Goal: Information Seeking & Learning: Learn about a topic

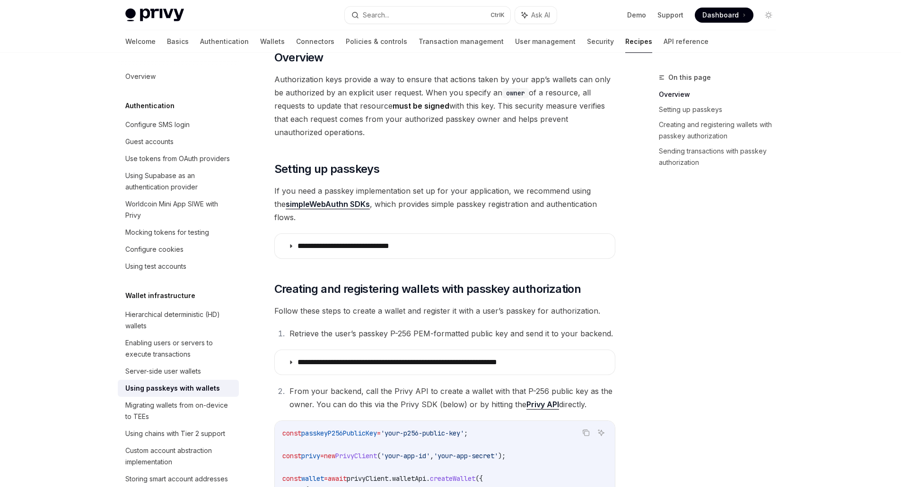
scroll to position [142, 0]
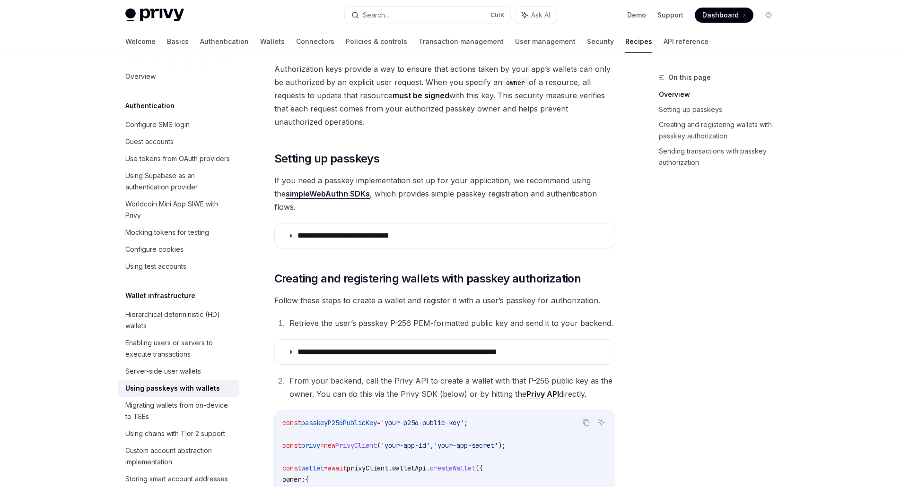
drag, startPoint x: 396, startPoint y: 222, endPoint x: 785, endPoint y: 241, distance: 389.1
click at [291, 233] on icon at bounding box center [291, 236] width 6 height 6
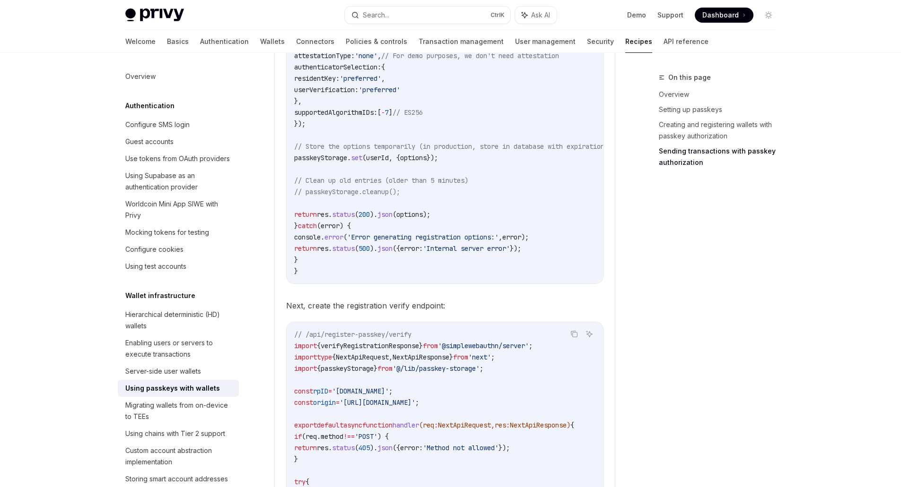
scroll to position [709, 0]
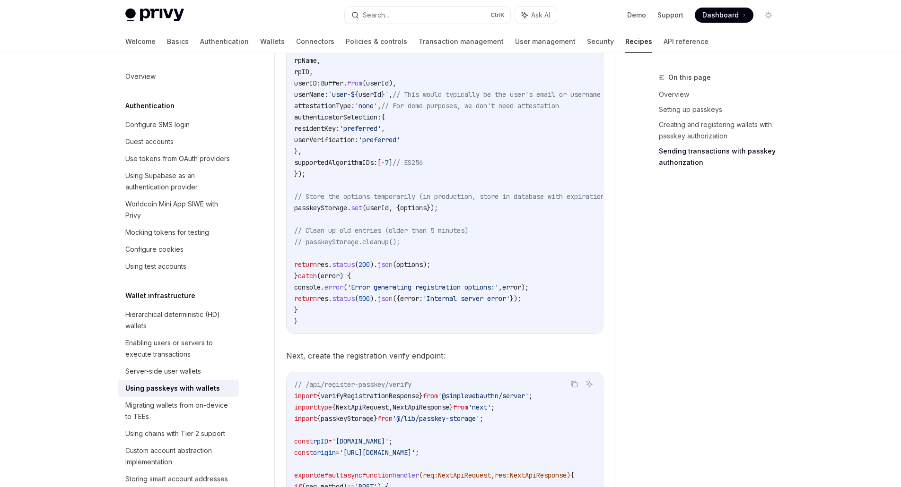
click at [160, 15] on img at bounding box center [154, 15] width 59 height 13
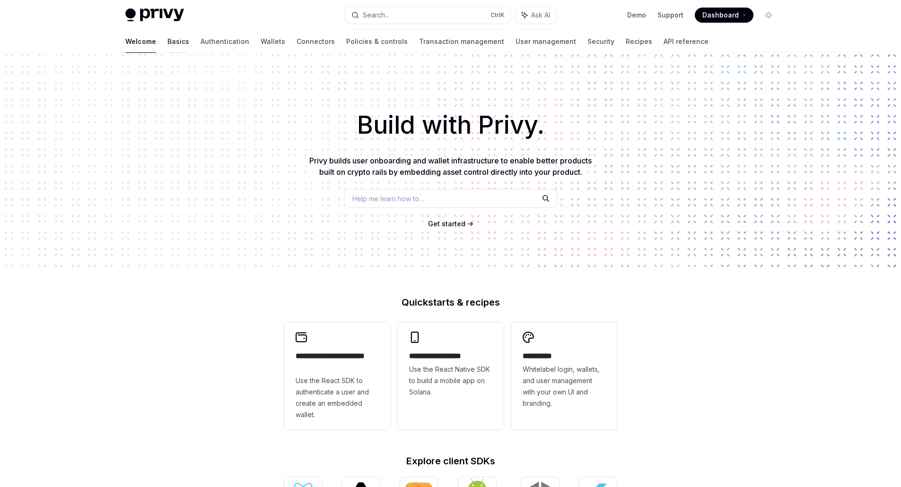
click at [167, 41] on link "Basics" at bounding box center [178, 41] width 22 height 23
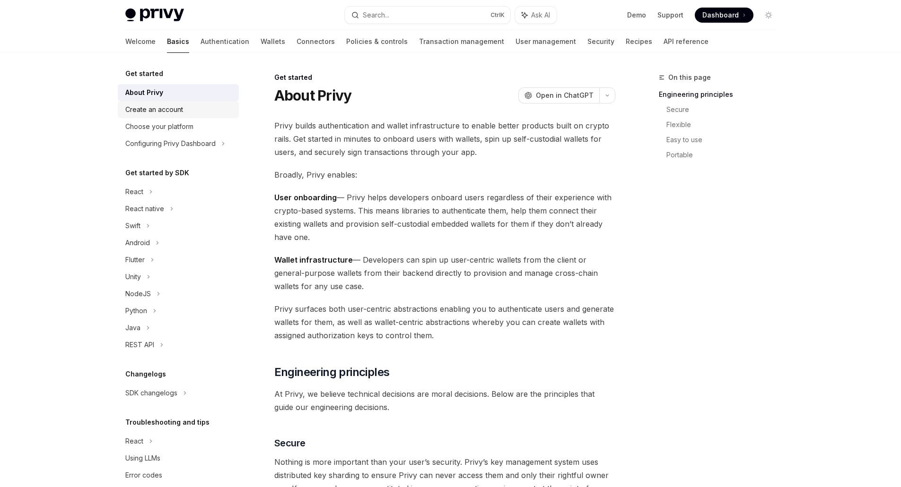
click at [162, 113] on div "Create an account" at bounding box center [154, 109] width 58 height 11
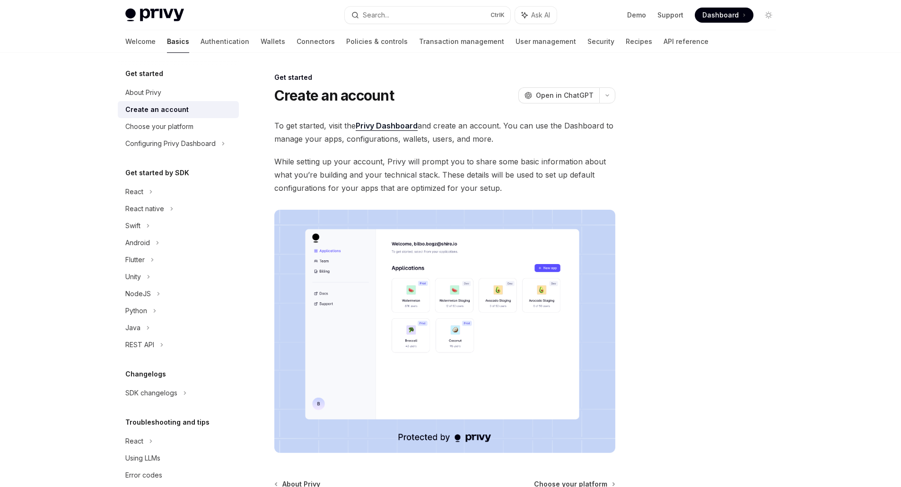
scroll to position [106, 0]
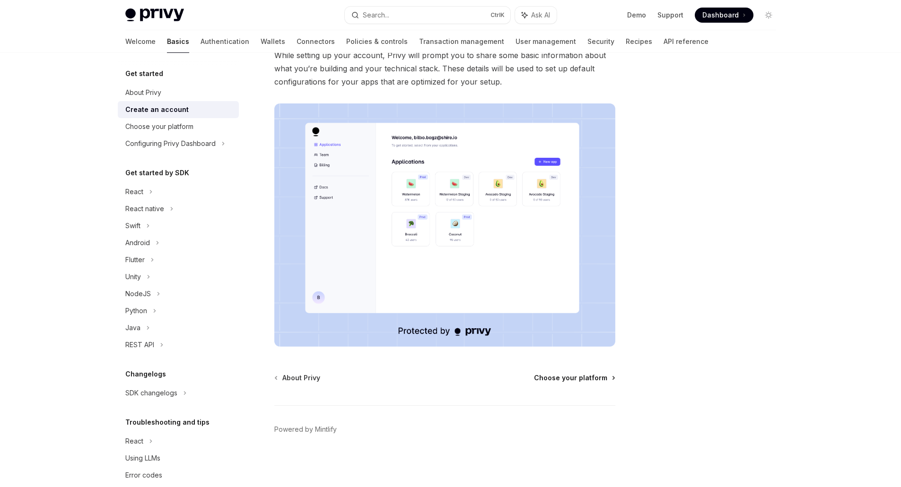
click at [590, 382] on span "Choose your platform" at bounding box center [570, 377] width 73 height 9
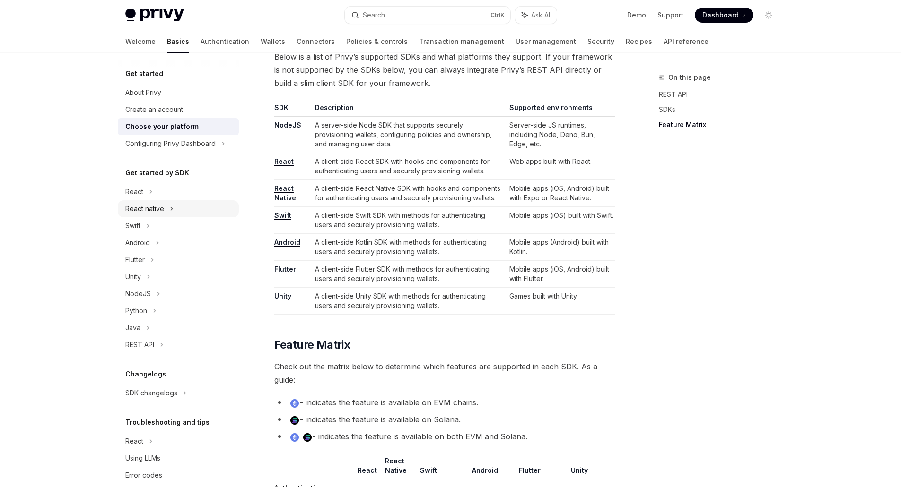
scroll to position [520, 0]
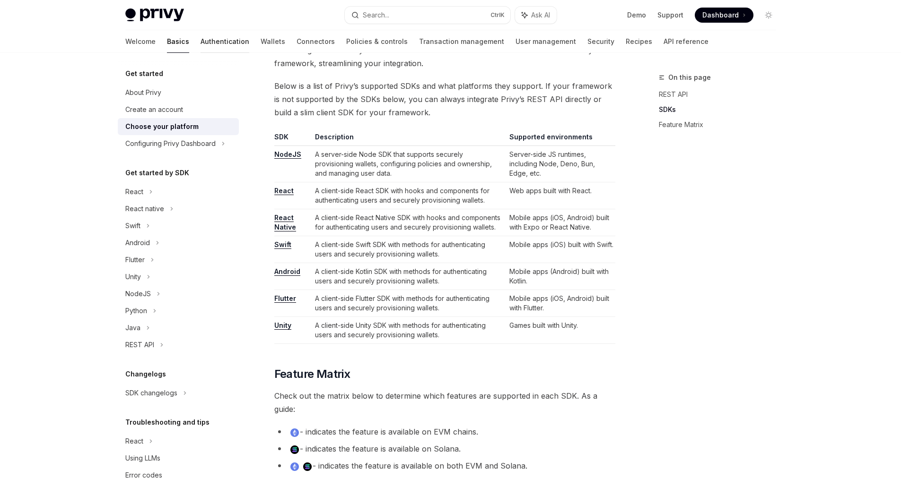
click at [200, 42] on link "Authentication" at bounding box center [224, 41] width 49 height 23
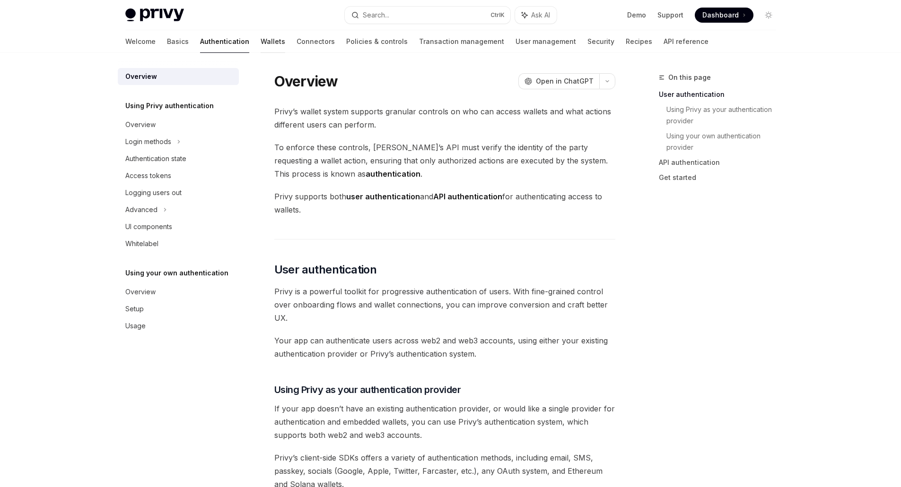
click at [261, 41] on link "Wallets" at bounding box center [273, 41] width 25 height 23
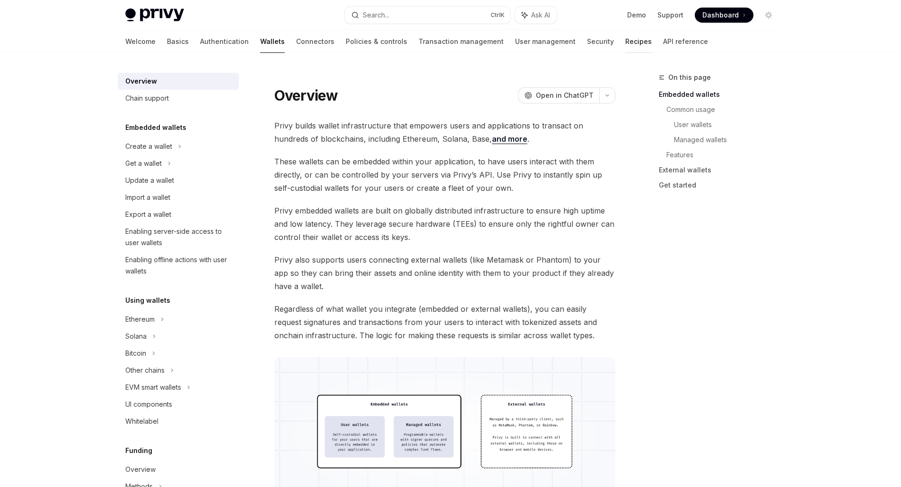
click at [625, 43] on link "Recipes" at bounding box center [638, 41] width 26 height 23
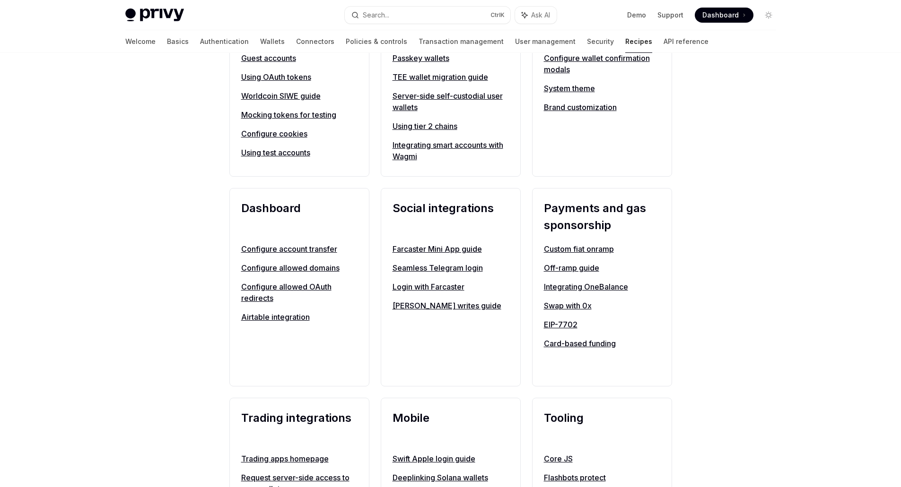
scroll to position [473, 0]
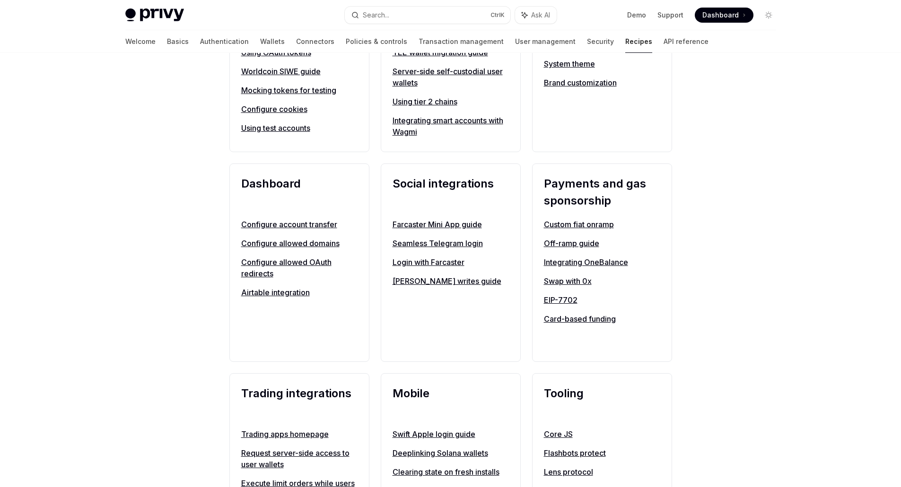
click at [326, 228] on link "Configure account transfer" at bounding box center [299, 224] width 116 height 11
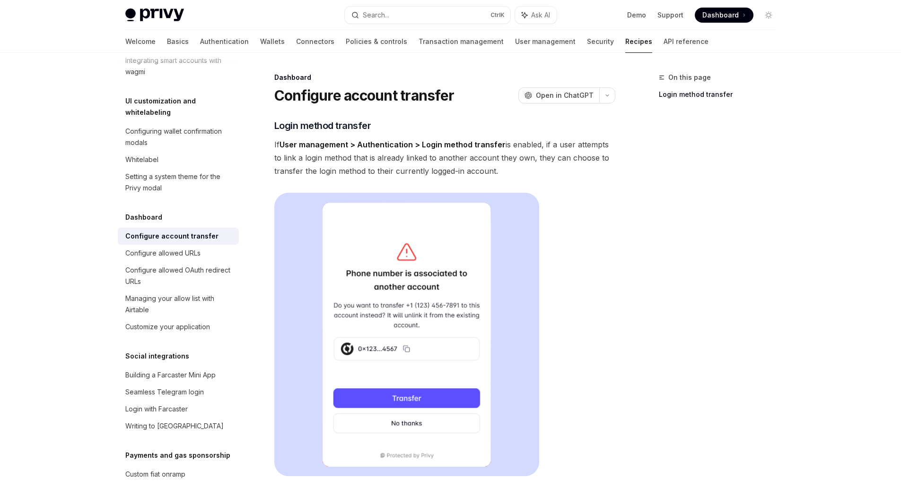
click at [170, 16] on img at bounding box center [154, 15] width 59 height 13
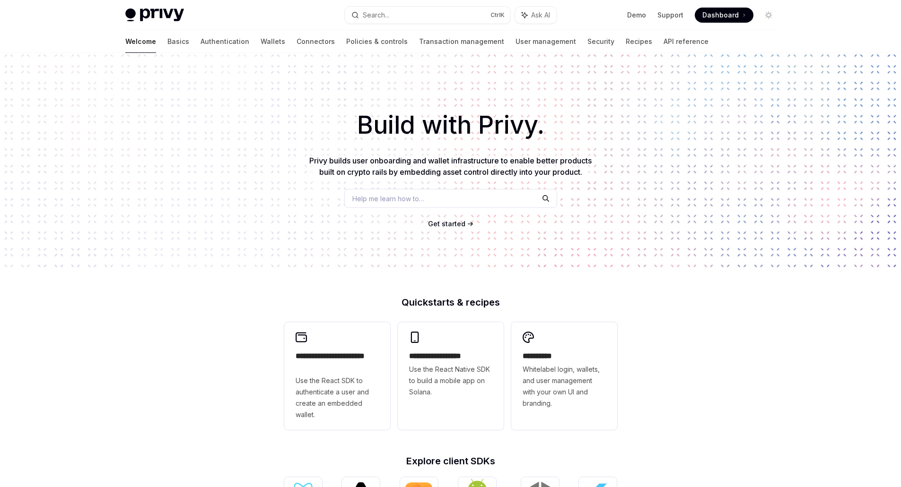
type textarea "*"
click at [729, 17] on span "Dashboard" at bounding box center [720, 14] width 36 height 9
